Goal: Task Accomplishment & Management: Use online tool/utility

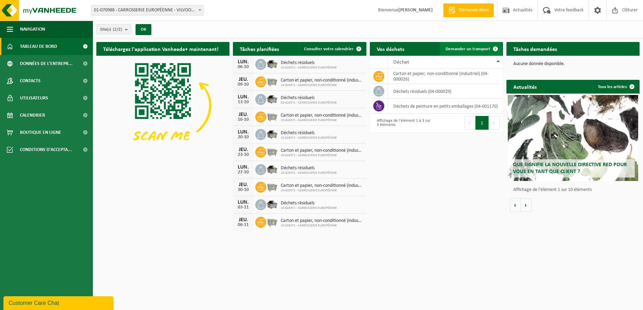
click at [476, 49] on span "Demander un transport" at bounding box center [468, 49] width 45 height 4
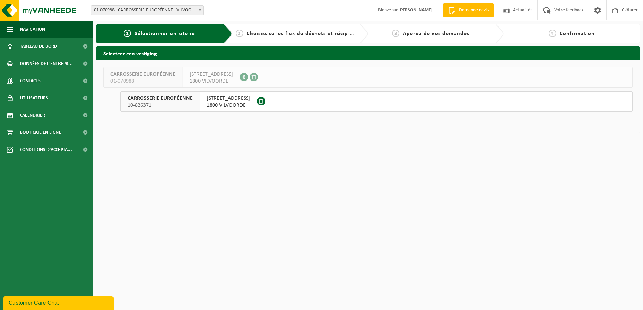
click at [184, 103] on span "10-826371" at bounding box center [160, 105] width 65 height 7
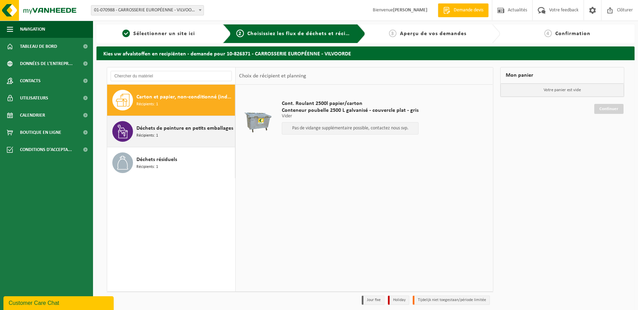
click at [186, 135] on div "Déchets de peinture en petits emballages Récipients: 1" at bounding box center [184, 131] width 97 height 21
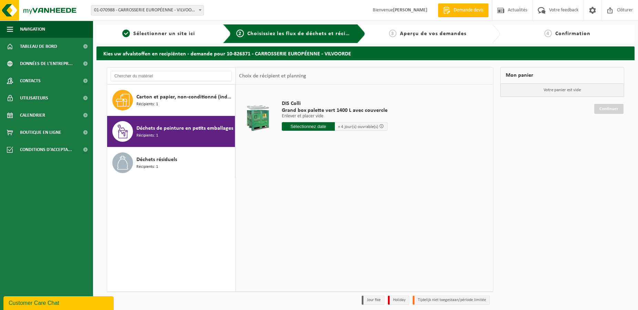
click at [325, 127] on input "text" at bounding box center [308, 126] width 53 height 9
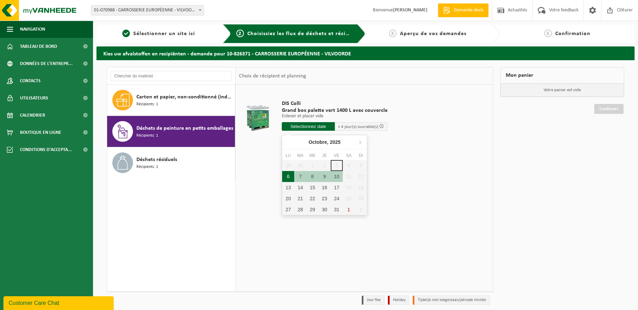
click at [285, 177] on div "6" at bounding box center [288, 176] width 12 height 11
type input "à partir de 2025-10-06"
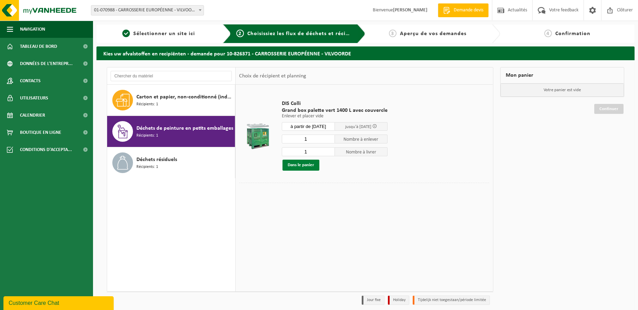
click at [296, 167] on button "Dans le panier" at bounding box center [300, 165] width 37 height 11
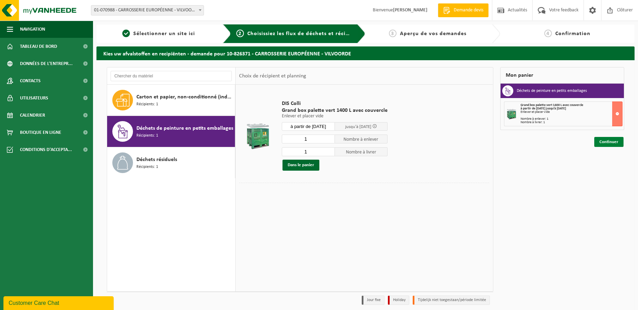
click at [618, 143] on link "Continuer" at bounding box center [608, 142] width 29 height 10
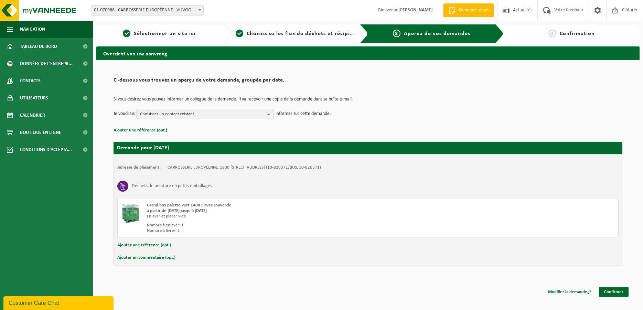
click at [618, 298] on html "Site: 01-070988 - CARROSSERIE EUROPÉENNE - VILVOORDE 10-826371 - CARROSSERIE EU…" at bounding box center [321, 155] width 643 height 310
click at [618, 292] on link "Confirmer" at bounding box center [614, 292] width 30 height 10
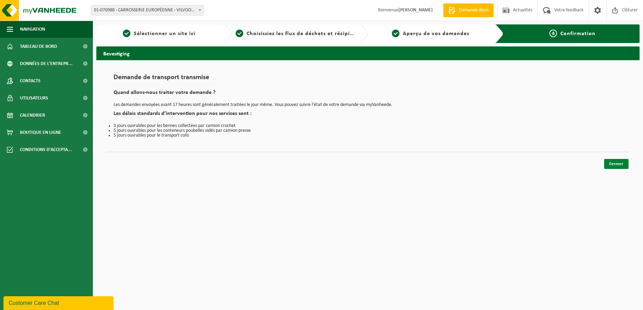
click at [623, 165] on link "Fermer" at bounding box center [617, 164] width 24 height 10
